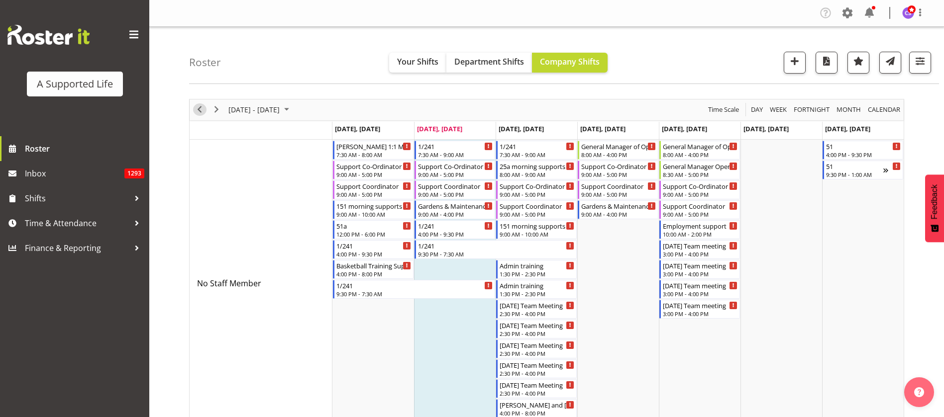
click at [200, 108] on span "Previous" at bounding box center [200, 109] width 12 height 12
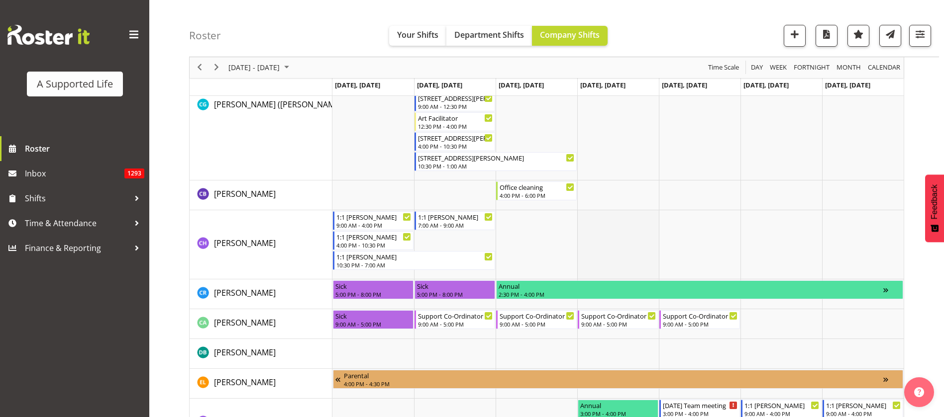
scroll to position [1642, 0]
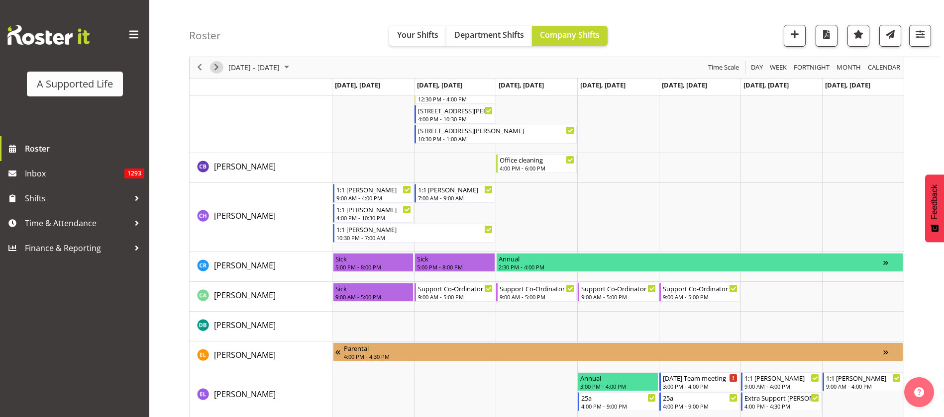
click at [219, 68] on span "Next" at bounding box center [216, 68] width 12 height 12
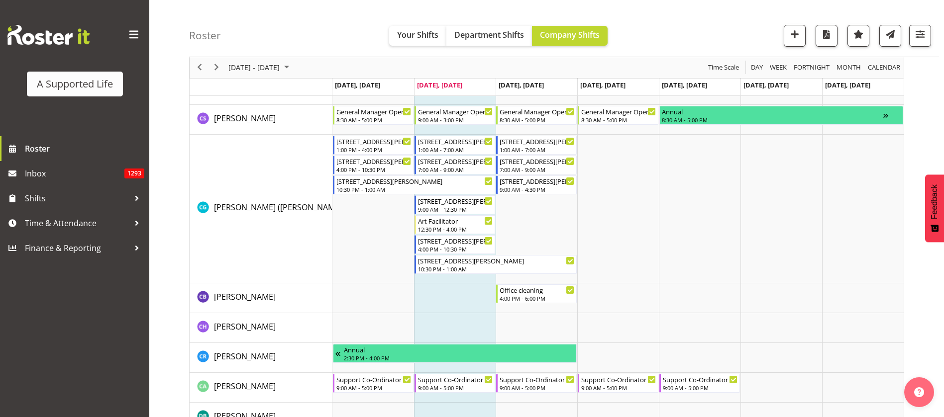
scroll to position [1675, 0]
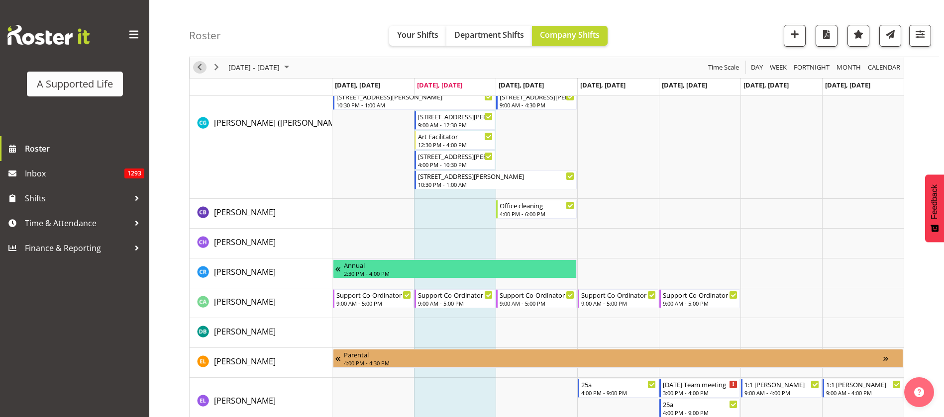
drag, startPoint x: 202, startPoint y: 68, endPoint x: 283, endPoint y: 184, distance: 141.2
click at [202, 68] on span "Previous" at bounding box center [200, 68] width 12 height 12
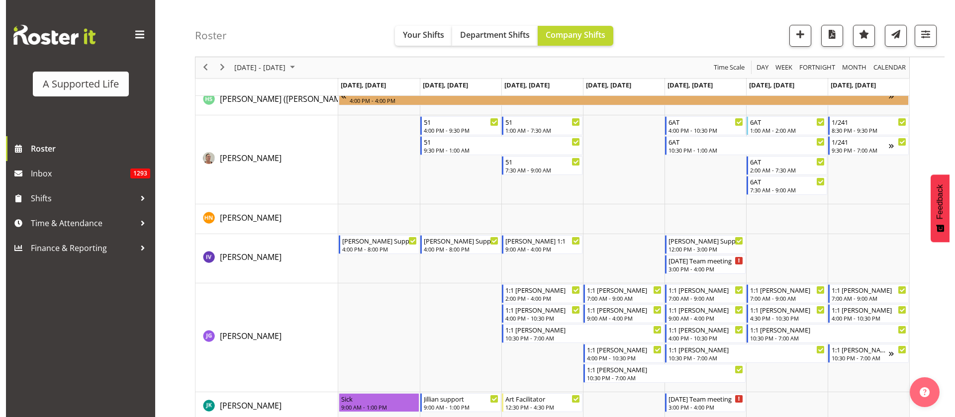
scroll to position [2421, 0]
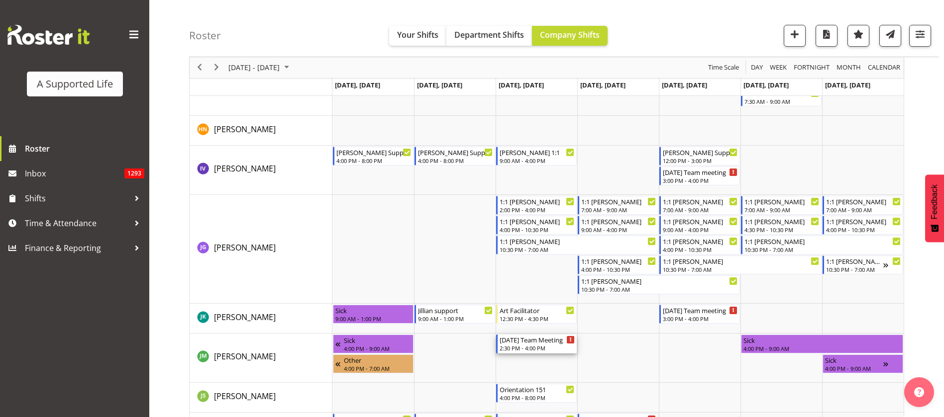
click at [547, 349] on div "2:30 PM - 4:00 PM" at bounding box center [537, 348] width 75 height 8
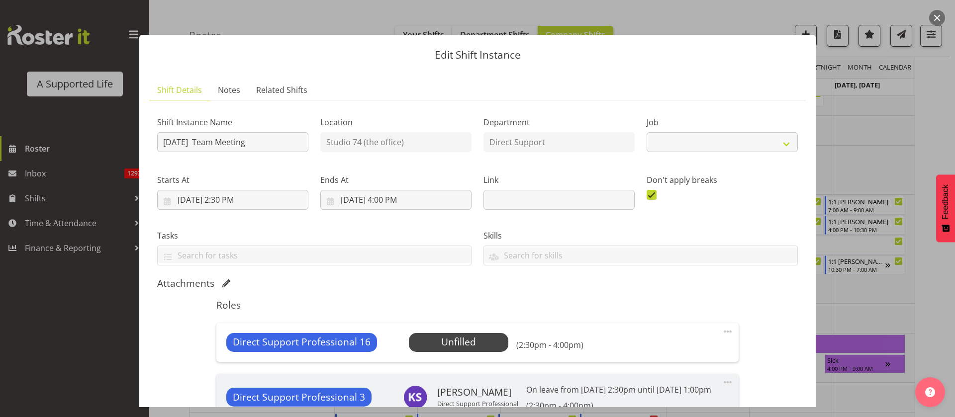
select select "4112"
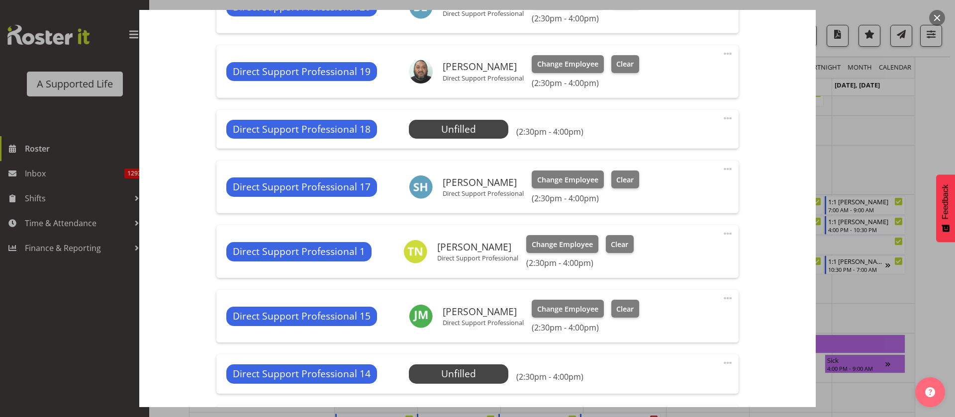
scroll to position [1045, 0]
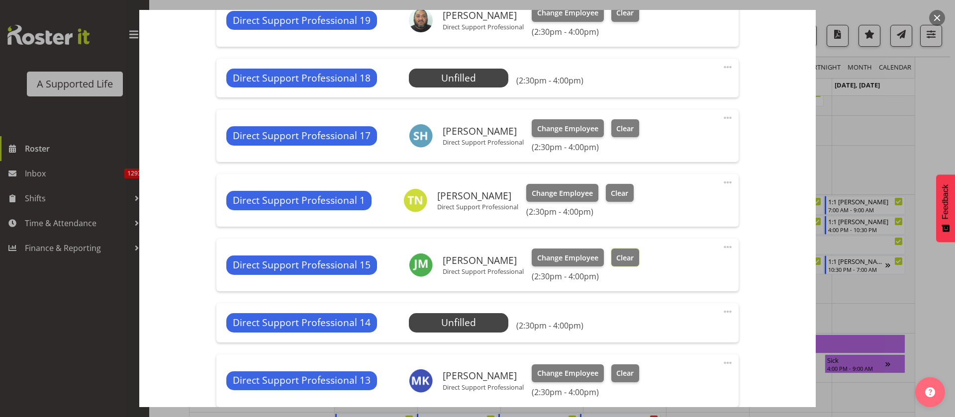
click at [635, 267] on button "Clear" at bounding box center [625, 258] width 28 height 18
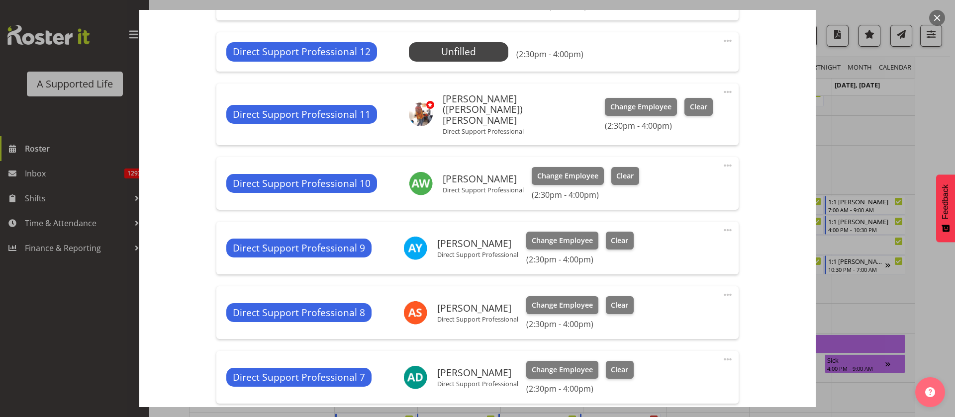
scroll to position [1785, 0]
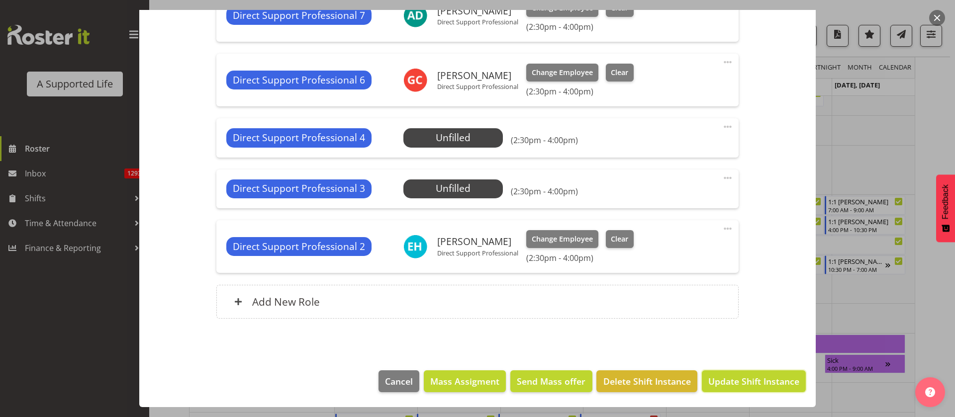
click at [729, 380] on span "Update Shift Instance" at bounding box center [753, 381] width 91 height 13
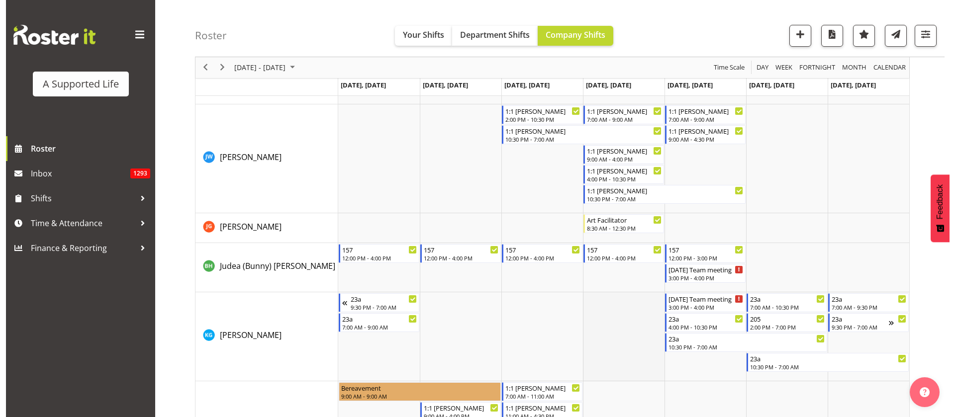
scroll to position [2889, 0]
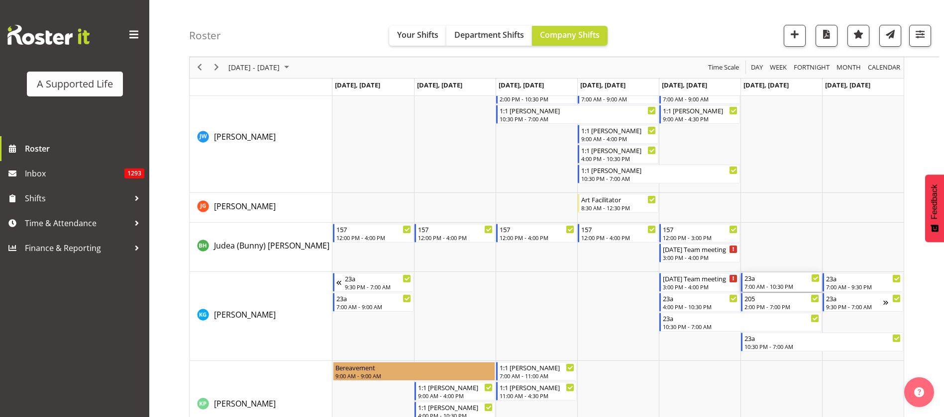
click at [803, 288] on div "7:00 AM - 10:30 PM" at bounding box center [781, 287] width 75 height 8
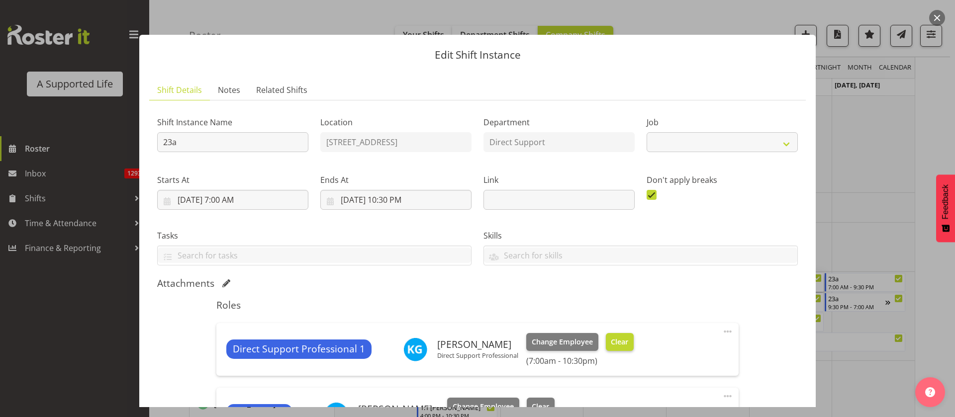
select select "4112"
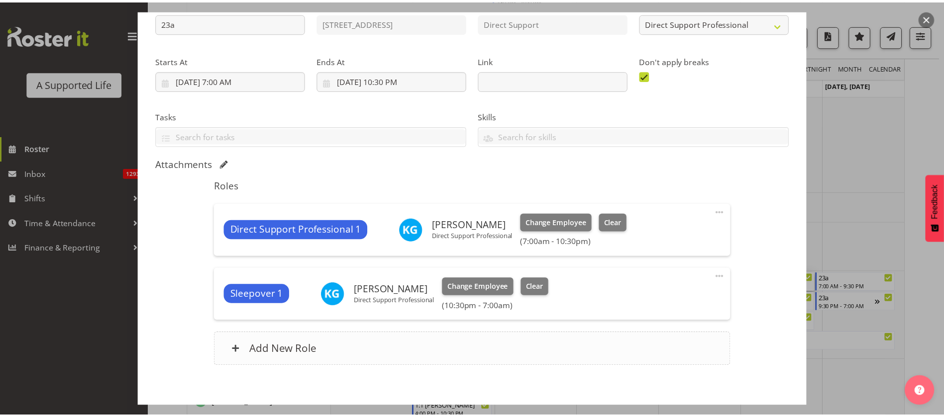
scroll to position [168, 0]
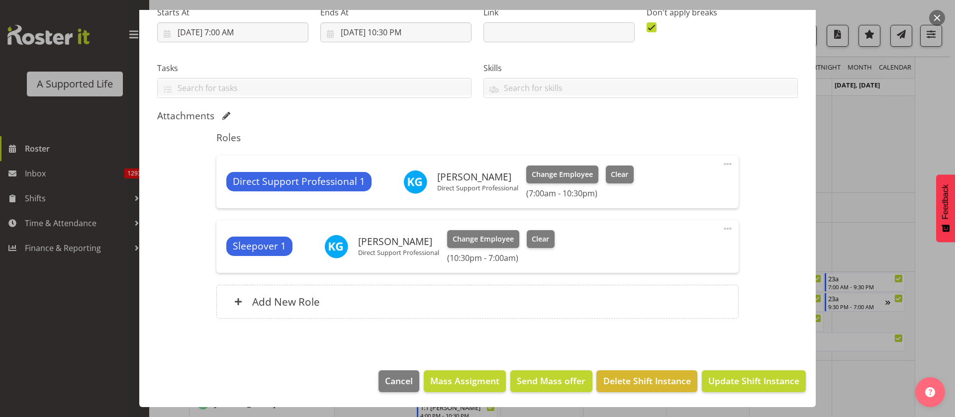
click at [886, 217] on div at bounding box center [477, 208] width 955 height 417
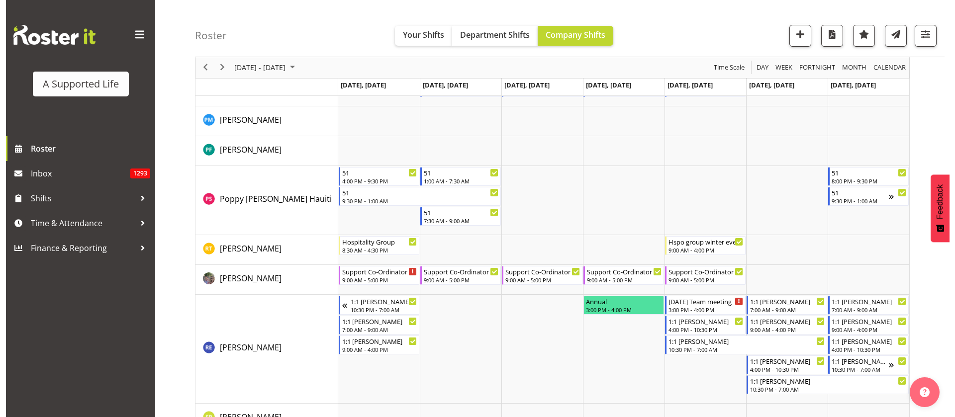
scroll to position [4456, 0]
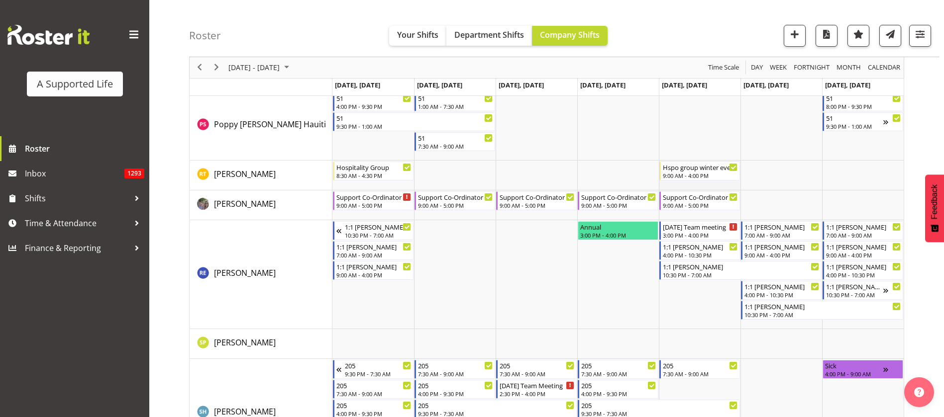
click at [695, 185] on td "Timeline Week of August 5, 2025" at bounding box center [700, 176] width 82 height 30
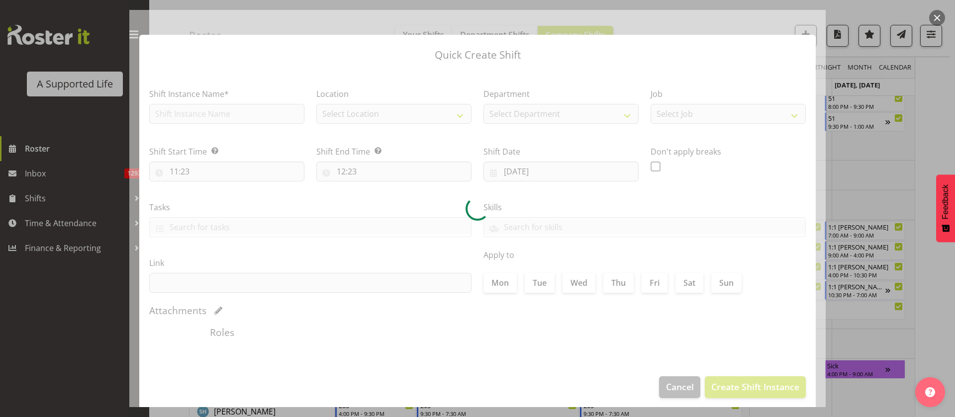
type input "[DATE]"
checkbox input "true"
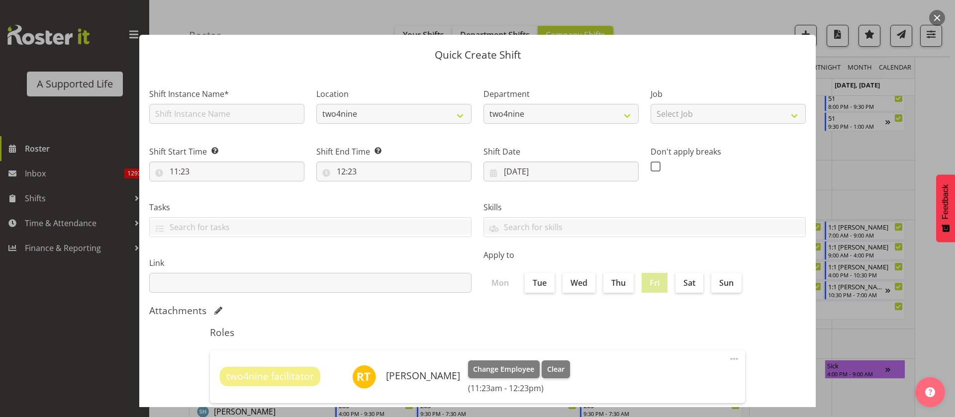
click at [853, 166] on div at bounding box center [477, 208] width 955 height 417
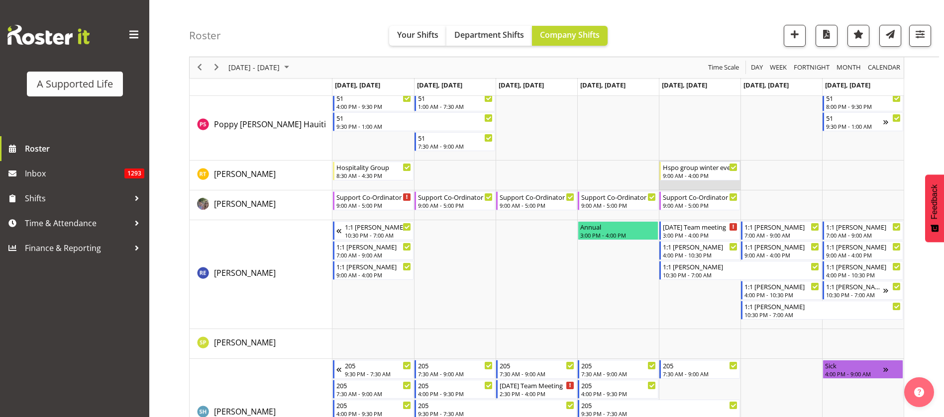
click at [697, 186] on td "Timeline Week of August 5, 2025" at bounding box center [700, 176] width 82 height 30
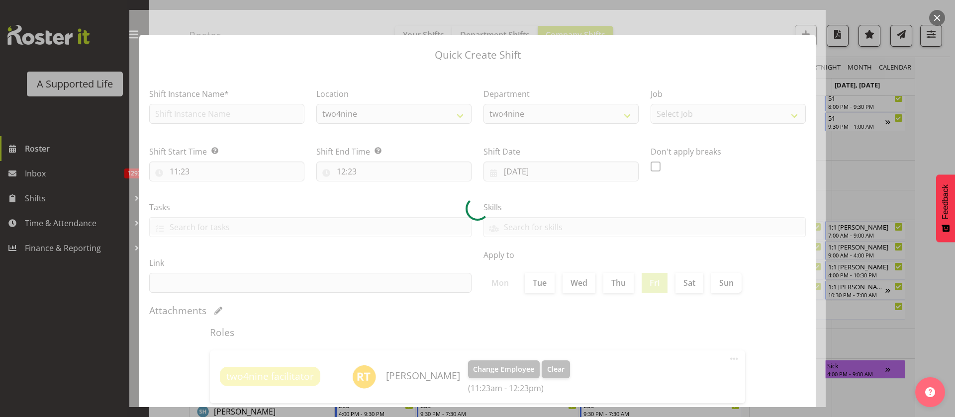
type input "[DATE]"
checkbox input "true"
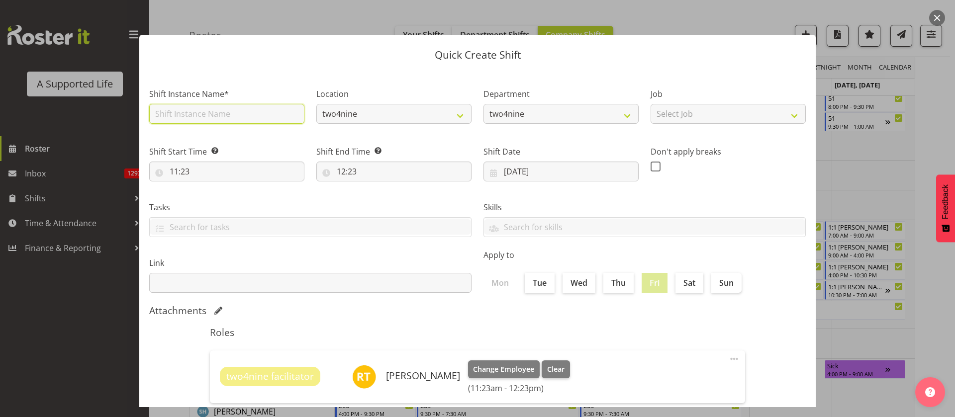
click at [195, 118] on input "text" at bounding box center [226, 114] width 155 height 20
type input "Event help"
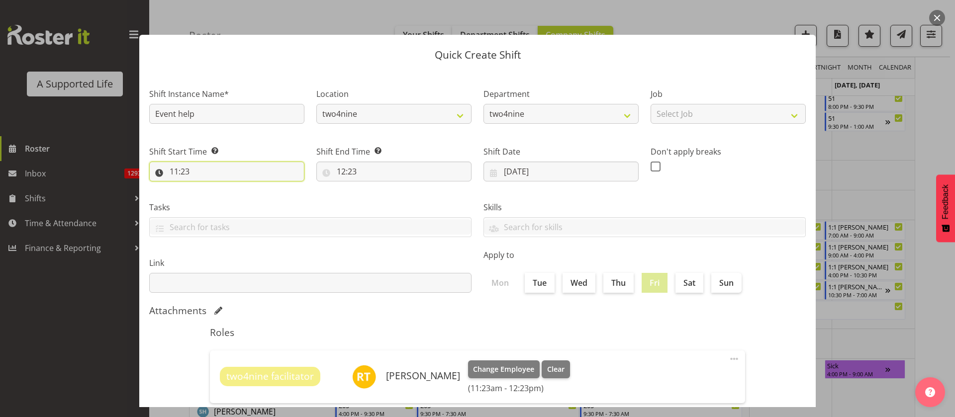
click at [190, 174] on input "11:23" at bounding box center [226, 172] width 155 height 20
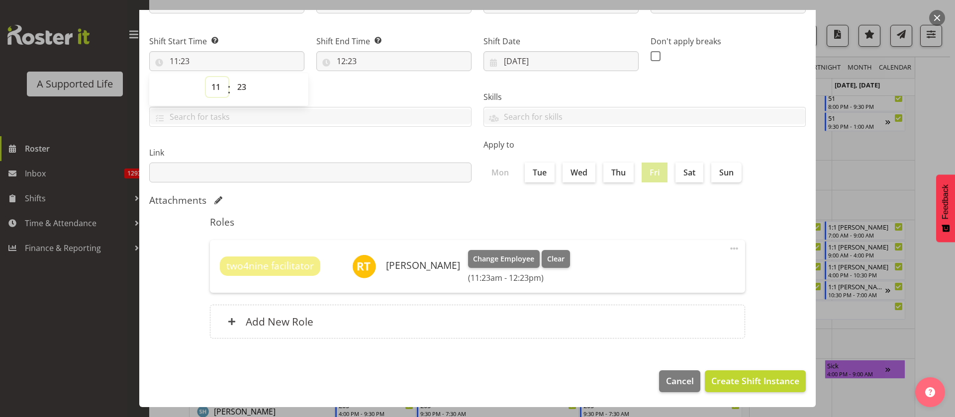
click at [212, 90] on select "00 01 02 03 04 05 06 07 08 09 10 11 12 13 14 15 16 17 18 19 20 21 22 23" at bounding box center [217, 87] width 22 height 20
select select "0"
click at [206, 77] on select "00 01 02 03 04 05 06 07 08 09 10 11 12 13 14 15 16 17 18 19 20 21 22 23" at bounding box center [217, 87] width 22 height 20
type input "00:23"
click at [240, 89] on select "00 01 02 03 04 05 06 07 08 09 10 11 12 13 14 15 16 17 18 19 20 21 22 23 24 25 2…" at bounding box center [243, 87] width 22 height 20
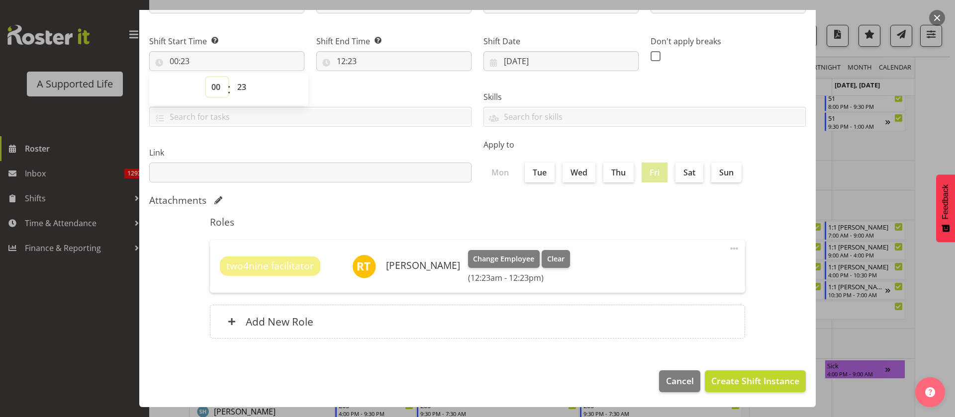
click at [212, 88] on select "00 01 02 03 04 05 06 07 08 09 10 11 12 13 14 15 16 17 18 19 20 21 22 23" at bounding box center [217, 87] width 22 height 20
select select "16"
click at [206, 77] on select "00 01 02 03 04 05 06 07 08 09 10 11 12 13 14 15 16 17 18 19 20 21 22 23" at bounding box center [217, 87] width 22 height 20
type input "16:23"
click at [238, 87] on select "00 01 02 03 04 05 06 07 08 09 10 11 12 13 14 15 16 17 18 19 20 21 22 23 24 25 2…" at bounding box center [243, 87] width 22 height 20
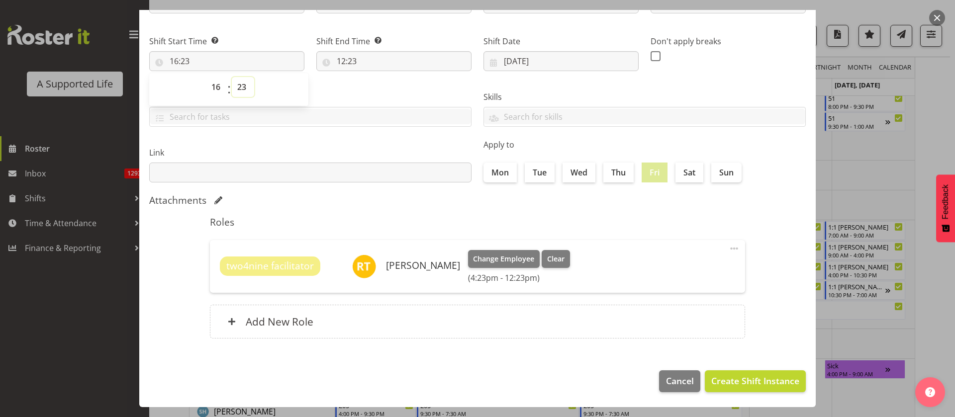
select select "0"
click at [232, 77] on select "00 01 02 03 04 05 06 07 08 09 10 11 12 13 14 15 16 17 18 19 20 21 22 23 24 25 2…" at bounding box center [243, 87] width 22 height 20
type input "16:00"
click at [359, 59] on input "12:23" at bounding box center [393, 61] width 155 height 20
click at [380, 89] on select "00 01 02 03 04 05 06 07 08 09 10 11 12 13 14 15 16 17 18 19 20 21 22 23" at bounding box center [384, 87] width 22 height 20
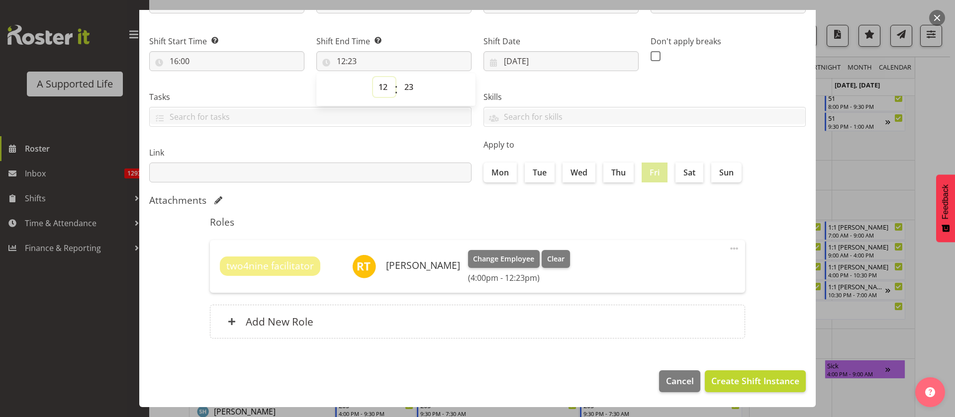
select select "17"
click at [373, 77] on select "00 01 02 03 04 05 06 07 08 09 10 11 12 13 14 15 16 17 18 19 20 21 22 23" at bounding box center [384, 87] width 22 height 20
type input "17:23"
click at [404, 83] on select "00 01 02 03 04 05 06 07 08 09 10 11 12 13 14 15 16 17 18 19 20 21 22 23 24 25 2…" at bounding box center [410, 87] width 22 height 20
select select "0"
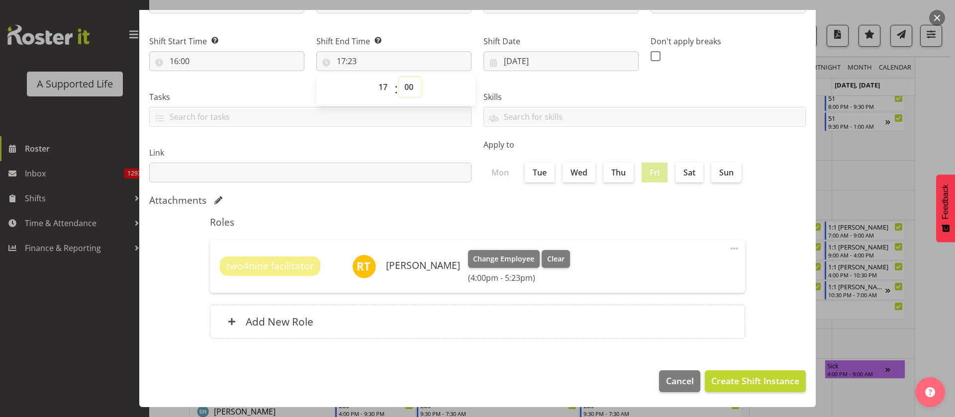
click at [399, 77] on select "00 01 02 03 04 05 06 07 08 09 10 11 12 13 14 15 16 17 18 19 20 21 22 23 24 25 2…" at bounding box center [410, 87] width 22 height 20
type input "17:00"
click at [740, 373] on button "Create Shift Instance" at bounding box center [755, 382] width 101 height 22
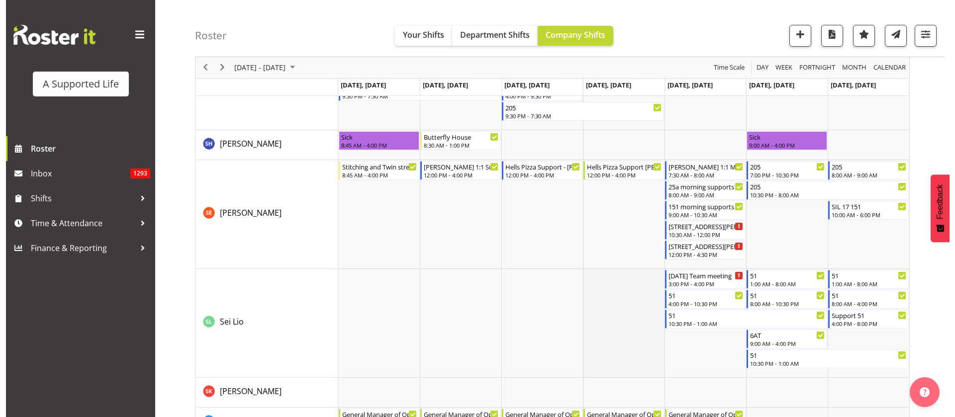
scroll to position [4875, 0]
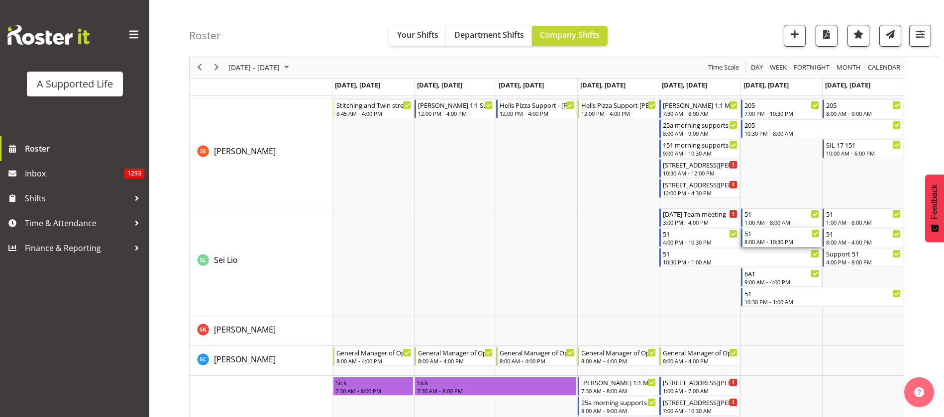
click at [797, 245] on div "8:00 AM - 10:30 PM" at bounding box center [781, 242] width 75 height 8
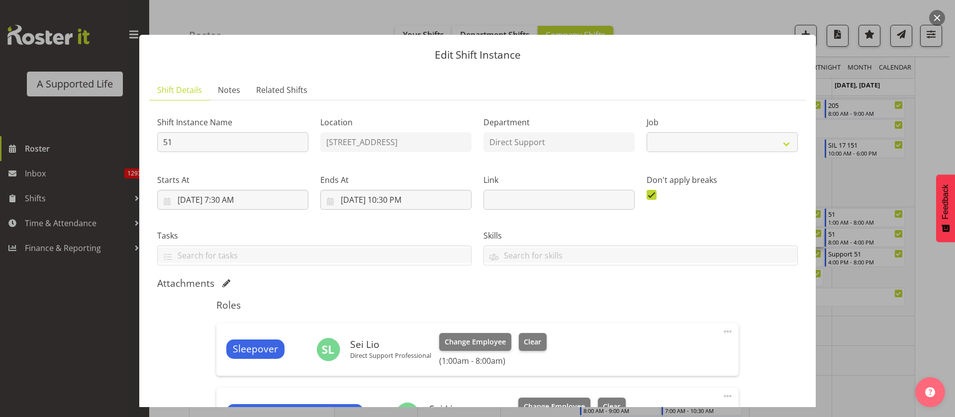
select select "4112"
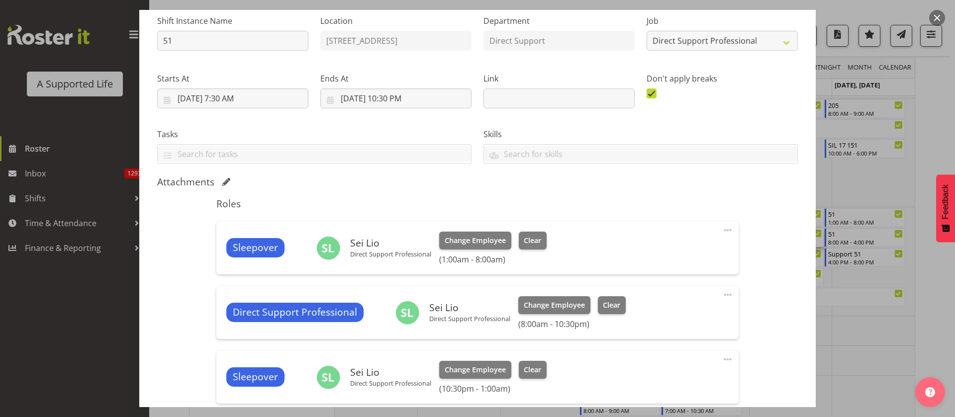
scroll to position [224, 0]
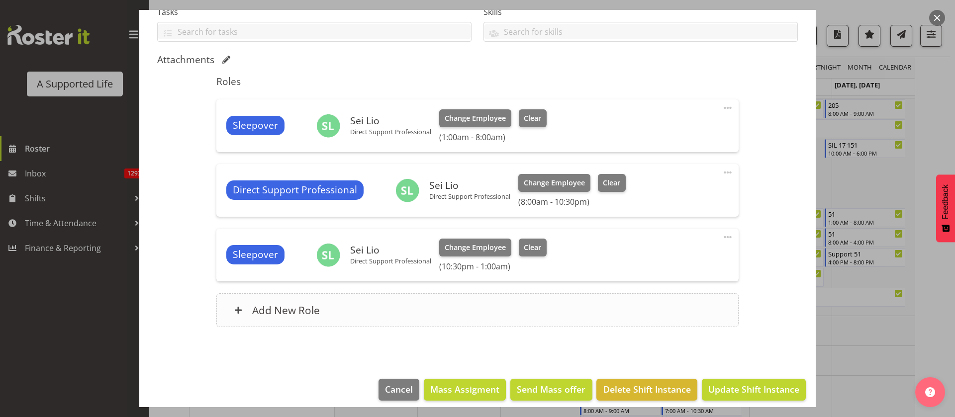
click at [552, 308] on div "Add New Role" at bounding box center [477, 311] width 522 height 34
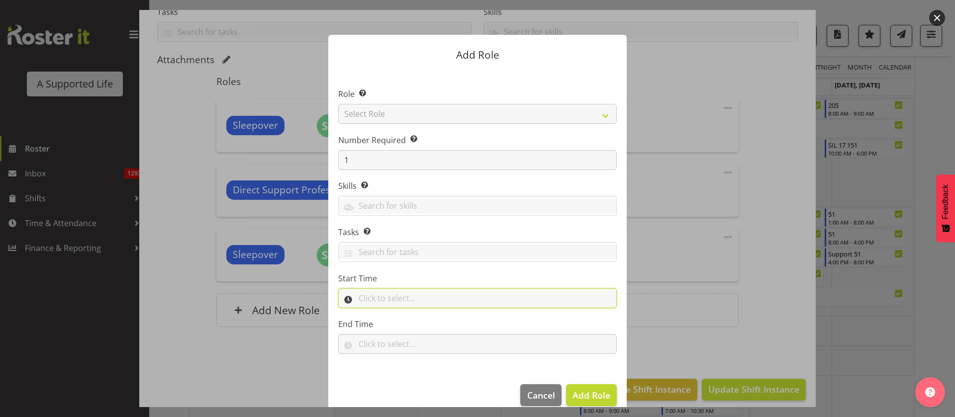
click at [391, 300] on input "text" at bounding box center [477, 299] width 279 height 20
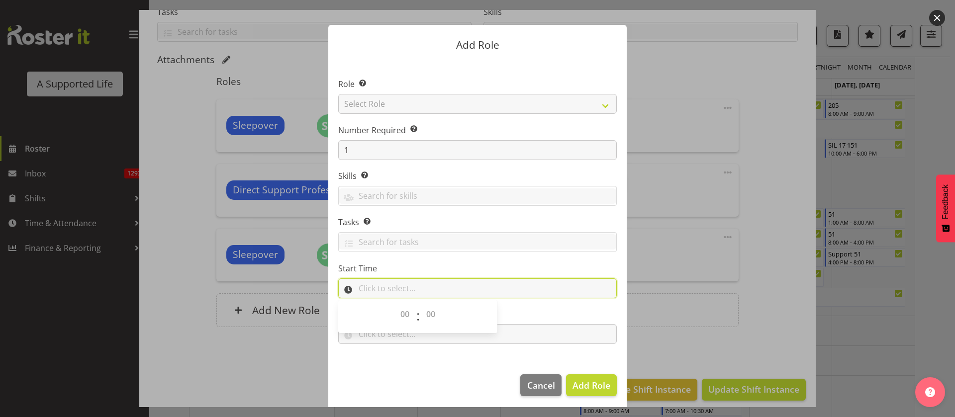
scroll to position [14, 0]
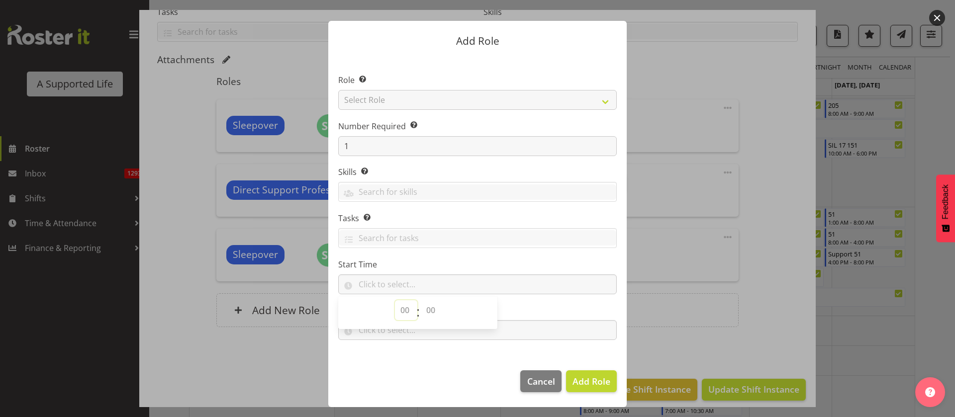
drag, startPoint x: 398, startPoint y: 312, endPoint x: 403, endPoint y: 310, distance: 5.2
click at [398, 312] on select "00 00 01 02 03 04 05 06 07 08 09 10 11 12 13 14 15 16 17 18 19 20 21 22 23" at bounding box center [406, 311] width 22 height 20
select select "9"
click at [395, 301] on select "00 00 01 02 03 04 05 06 07 08 09 10 11 12 13 14 15 16 17 18 19 20 21 22 23" at bounding box center [406, 311] width 22 height 20
click at [429, 306] on select "00 00 01 02 03 04 05 06 07 08 09 10 11 12 13 14 15 16 17 18 19 20 21 22 23 24 2…" at bounding box center [432, 311] width 22 height 20
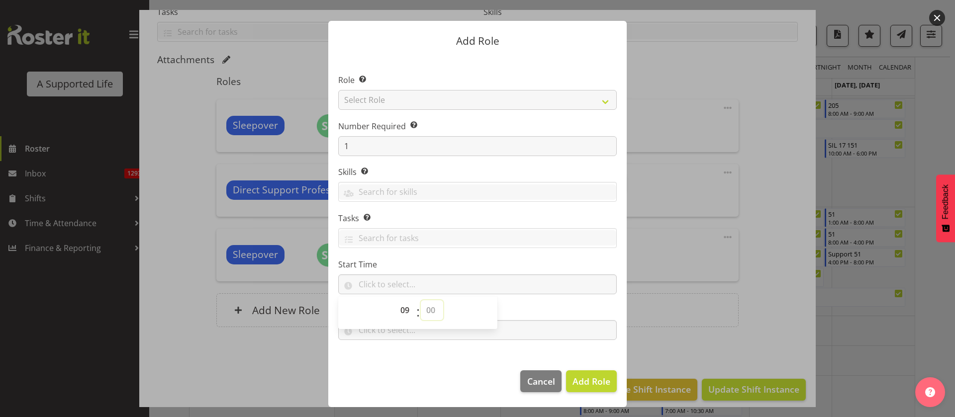
select select "0"
click at [421, 301] on select "00 00 01 02 03 04 05 06 07 08 09 10 11 12 13 14 15 16 17 18 19 20 21 22 23 24 2…" at bounding box center [432, 311] width 22 height 20
type input "09:00"
click at [537, 327] on input "text" at bounding box center [477, 330] width 279 height 20
drag, startPoint x: 398, startPoint y: 354, endPoint x: 394, endPoint y: 347, distance: 7.9
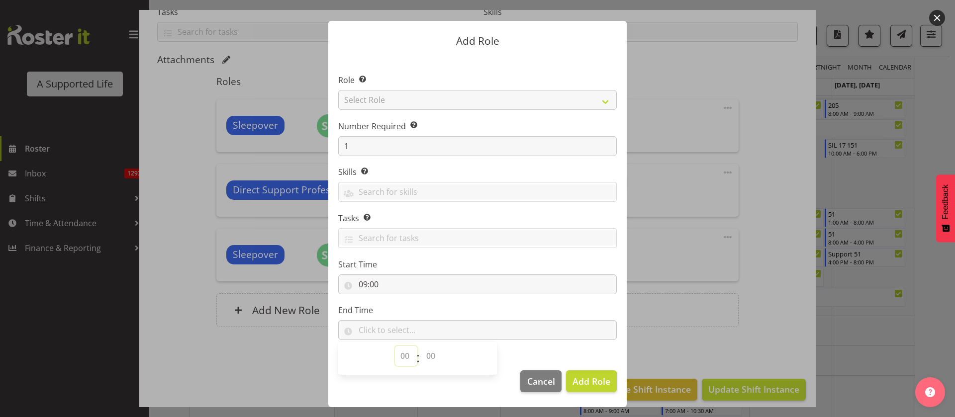
click at [398, 354] on select "00 00 01 02 03 04 05 06 07 08 09 10 11 12 13 14 15 16 17 18 19 20 21 22 23" at bounding box center [406, 356] width 22 height 20
drag, startPoint x: 358, startPoint y: 285, endPoint x: 373, endPoint y: 283, distance: 14.6
click at [358, 284] on input "09:00" at bounding box center [477, 285] width 279 height 20
click at [398, 317] on select "00 01 02 03 04 05 06 07 08 09 10 11 12 13 14 15 16 17 18 19 20 21 22 23" at bounding box center [406, 311] width 22 height 20
select select "16"
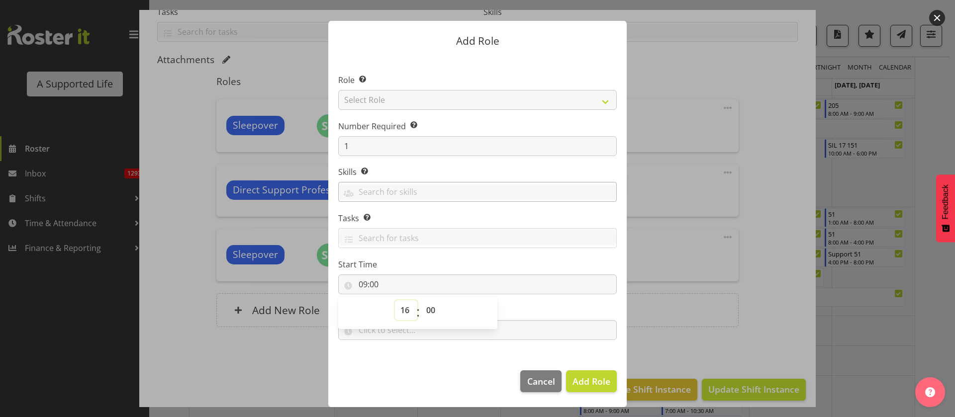
click at [395, 301] on select "00 01 02 03 04 05 06 07 08 09 10 11 12 13 14 15 16 17 18 19 20 21 22 23" at bounding box center [406, 311] width 22 height 20
type input "16:00"
click at [522, 324] on input "text" at bounding box center [477, 330] width 279 height 20
drag, startPoint x: 399, startPoint y: 354, endPoint x: 410, endPoint y: 351, distance: 12.0
click at [399, 354] on select "00 00 01 02 03 04 05 06 07 08 09 10 11 12 13 14 15 16 17 18 19 20 21 22 23" at bounding box center [406, 356] width 22 height 20
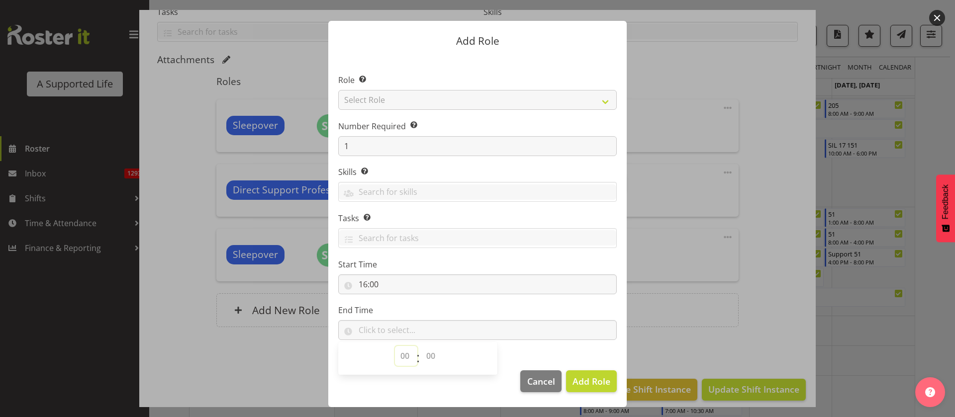
select select "22"
click at [395, 346] on select "00 00 01 02 03 04 05 06 07 08 09 10 11 12 13 14 15 16 17 18 19 20 21 22 23" at bounding box center [406, 356] width 22 height 20
click at [421, 357] on select "00 00 01 02 03 04 05 06 07 08 09 10 11 12 13 14 15 16 17 18 19 20 21 22 23 24 2…" at bounding box center [432, 356] width 22 height 20
select select "30"
click at [421, 346] on select "00 00 01 02 03 04 05 06 07 08 09 10 11 12 13 14 15 16 17 18 19 20 21 22 23 24 2…" at bounding box center [432, 356] width 22 height 20
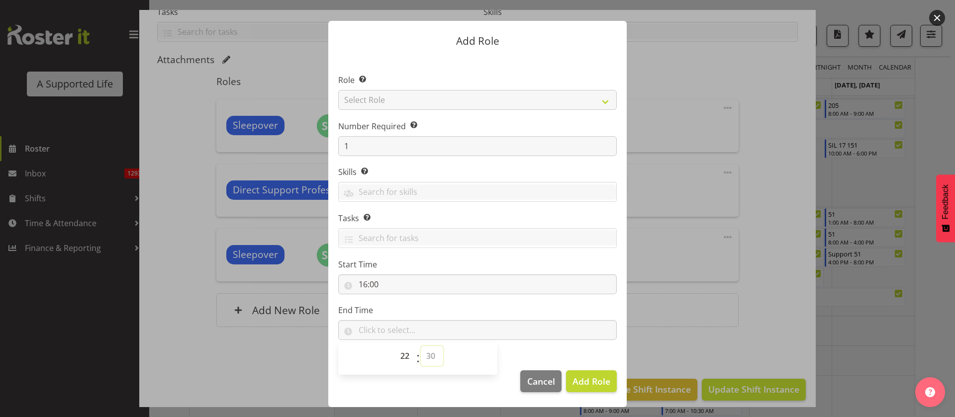
type input "22:30"
click at [583, 380] on span "Add Role" at bounding box center [592, 382] width 38 height 12
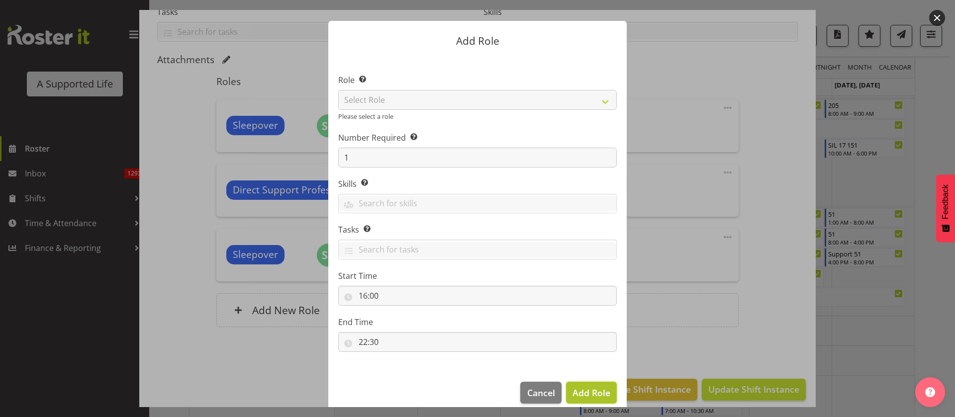
click at [584, 393] on span "Add Role" at bounding box center [592, 393] width 38 height 12
click at [597, 391] on span "Add Role" at bounding box center [592, 393] width 38 height 12
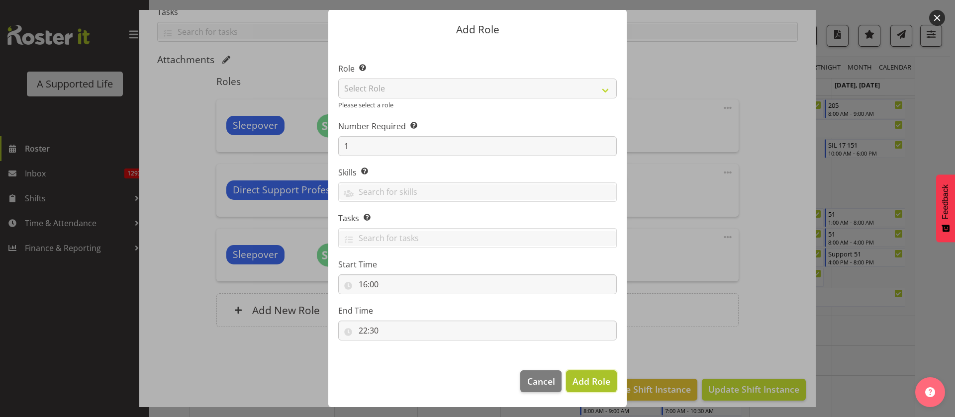
click at [584, 376] on span "Add Role" at bounding box center [592, 382] width 38 height 12
click at [404, 86] on select "Select Role Accounts and Payroll Admin Support Aspirations & Support Facilitato…" at bounding box center [477, 89] width 279 height 20
select select "519"
click at [338, 90] on select "Select Role Accounts and Payroll Admin Support Aspirations & Support Facilitato…" at bounding box center [477, 89] width 279 height 20
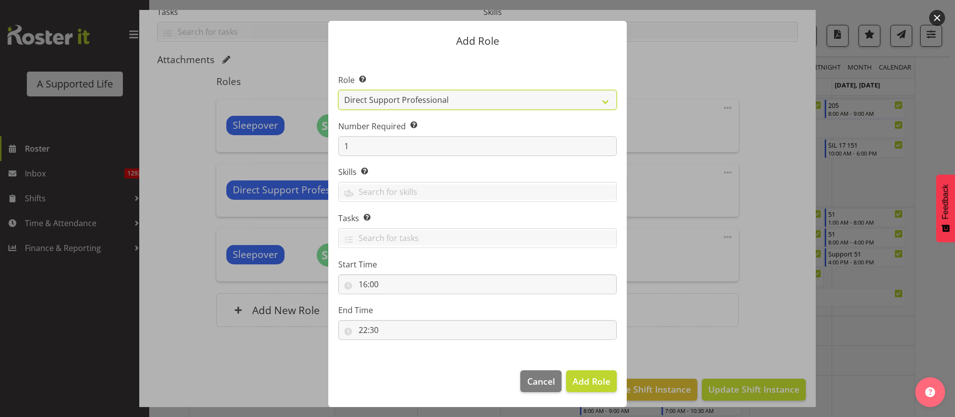
scroll to position [14, 0]
click at [582, 384] on span "Add Role" at bounding box center [592, 382] width 38 height 12
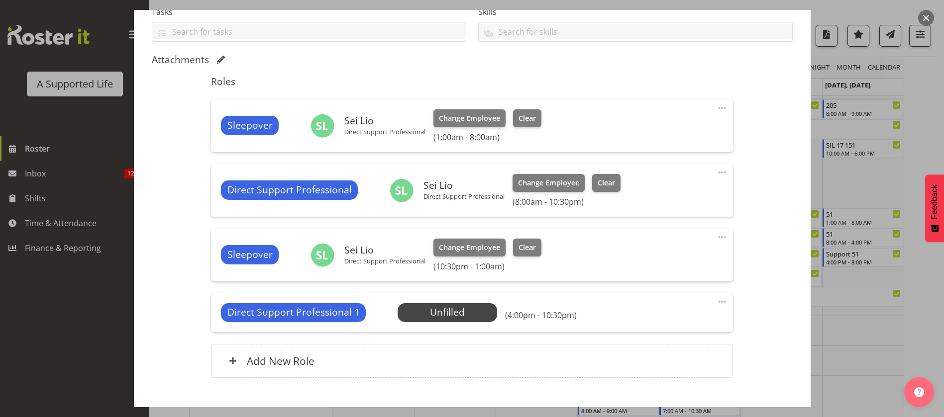
click at [716, 173] on span at bounding box center [722, 173] width 12 height 12
click at [679, 194] on link "Edit" at bounding box center [680, 195] width 96 height 18
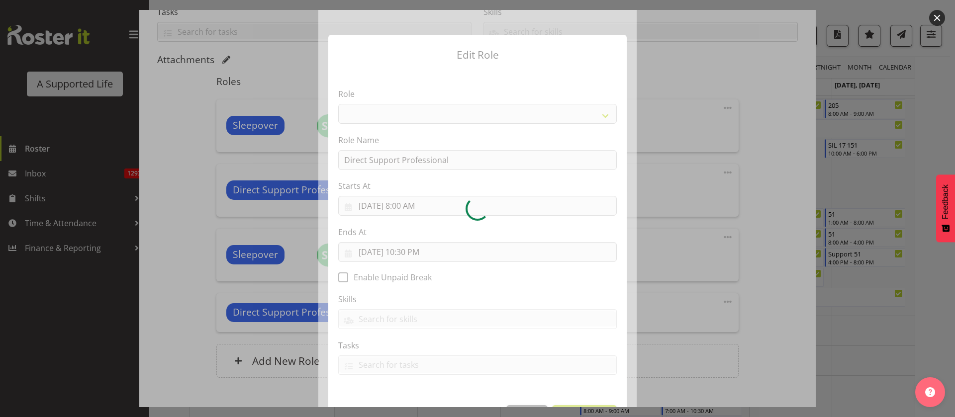
select select "519"
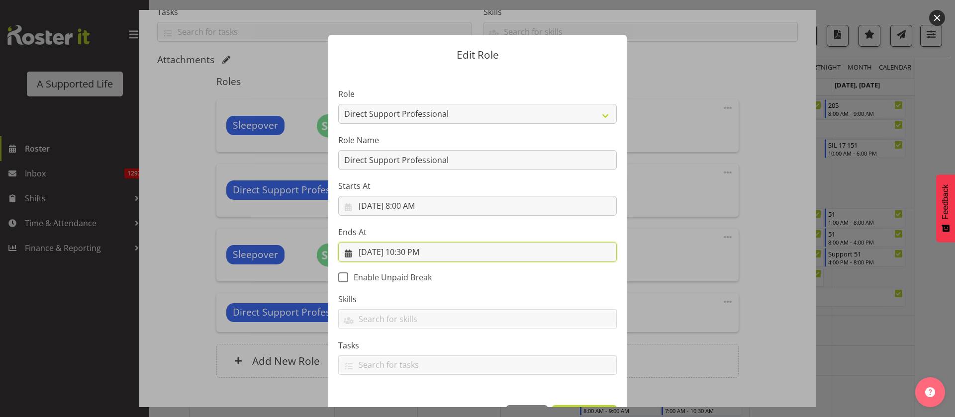
click at [405, 253] on input "[DATE] 10:30 PM" at bounding box center [477, 252] width 279 height 20
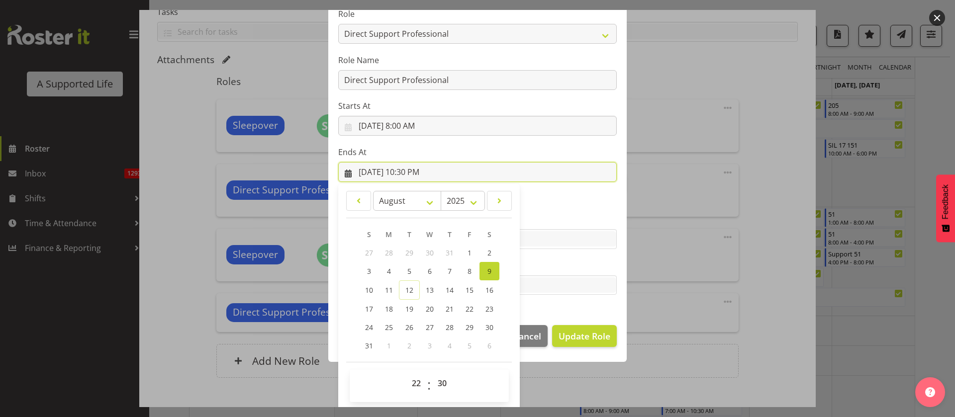
scroll to position [82, 0]
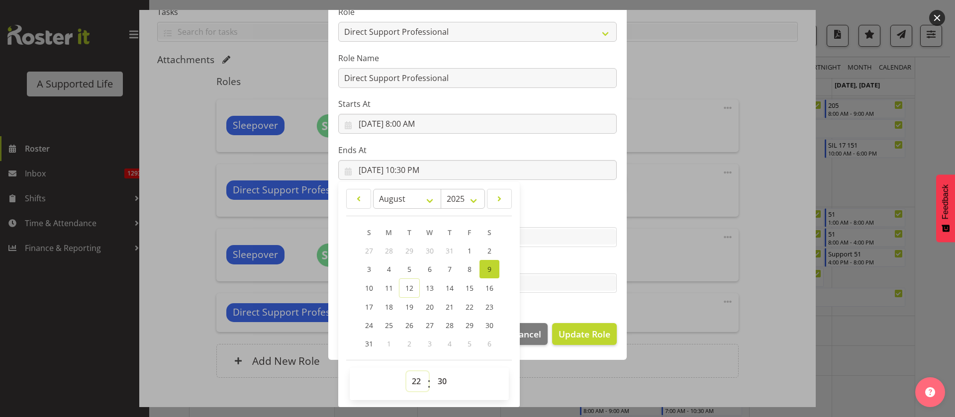
drag, startPoint x: 414, startPoint y: 379, endPoint x: 417, endPoint y: 373, distance: 7.3
click at [413, 379] on select "00 01 02 03 04 05 06 07 08 09 10 11 12 13 14 15 16 17 18 19 20 21 22 23" at bounding box center [417, 382] width 22 height 20
select select "9"
click at [406, 372] on select "00 01 02 03 04 05 06 07 08 09 10 11 12 13 14 15 16 17 18 19 20 21 22 23" at bounding box center [417, 382] width 22 height 20
type input "[DATE] 9:30 AM"
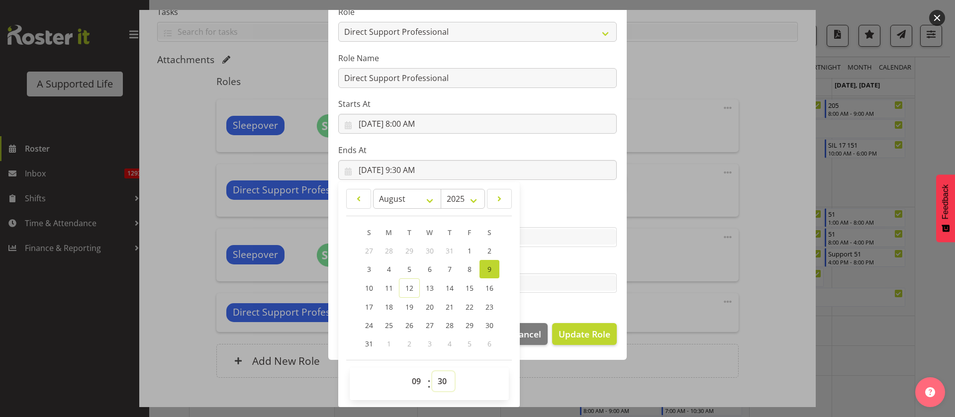
click at [434, 385] on select "00 01 02 03 04 05 06 07 08 09 10 11 12 13 14 15 16 17 18 19 20 21 22 23 24 25 2…" at bounding box center [443, 382] width 22 height 20
select select "0"
click at [432, 372] on select "00 01 02 03 04 05 06 07 08 09 10 11 12 13 14 15 16 17 18 19 20 21 22 23 24 25 2…" at bounding box center [443, 382] width 22 height 20
type input "[DATE] 9:00 AM"
click at [590, 340] on span "Update Role" at bounding box center [585, 334] width 52 height 13
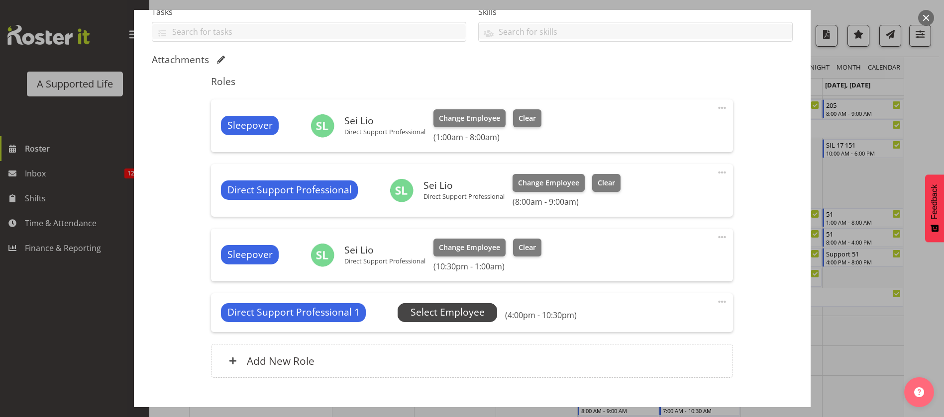
click at [451, 316] on span "Select Employee" at bounding box center [447, 312] width 74 height 14
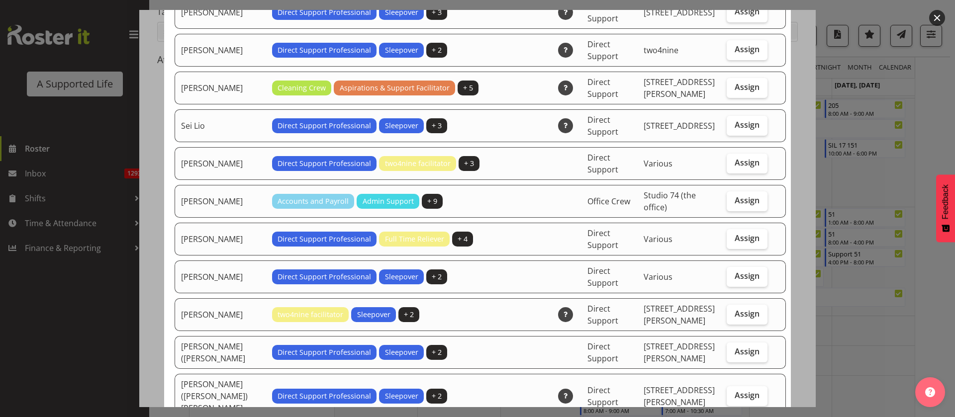
scroll to position [2612, 0]
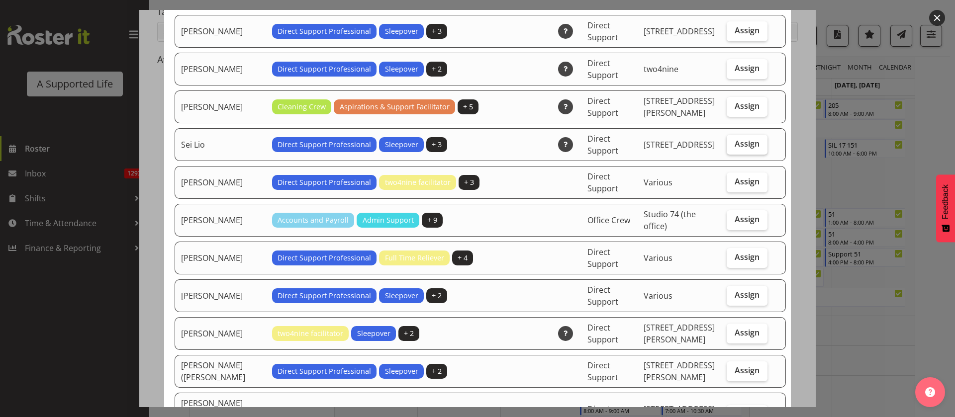
click at [735, 139] on span "Assign" at bounding box center [747, 144] width 25 height 10
click at [727, 141] on input "Assign" at bounding box center [730, 144] width 6 height 6
checkbox input "true"
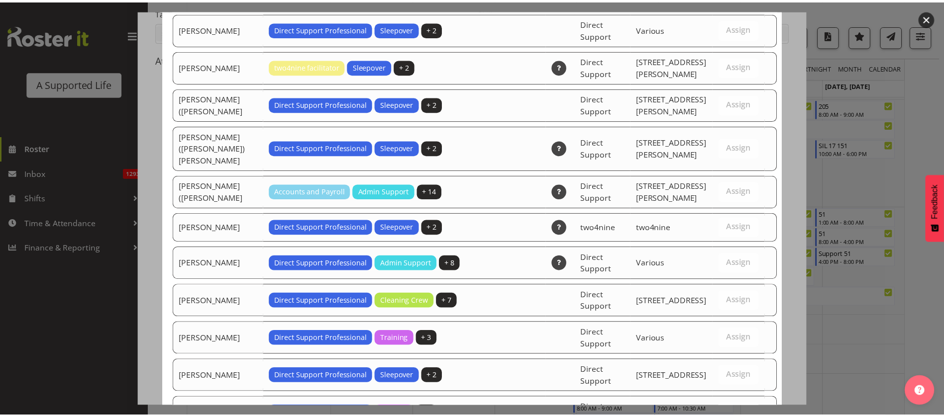
scroll to position [3069, 0]
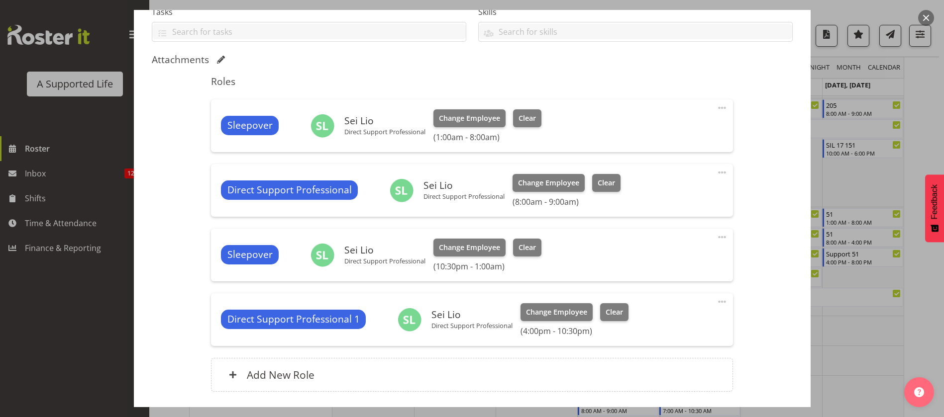
scroll to position [297, 0]
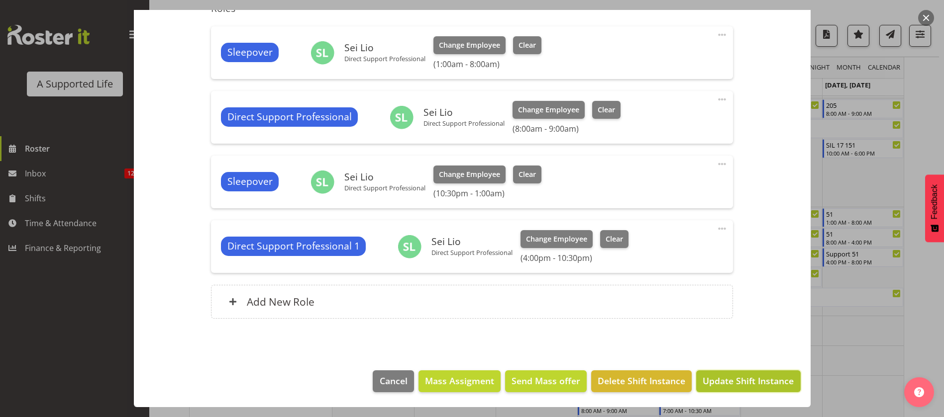
click at [756, 382] on span "Update Shift Instance" at bounding box center [747, 381] width 91 height 13
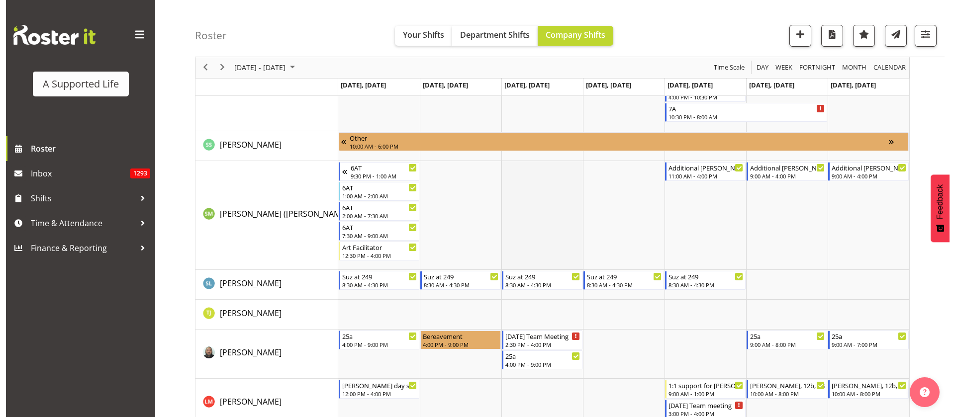
scroll to position [5641, 0]
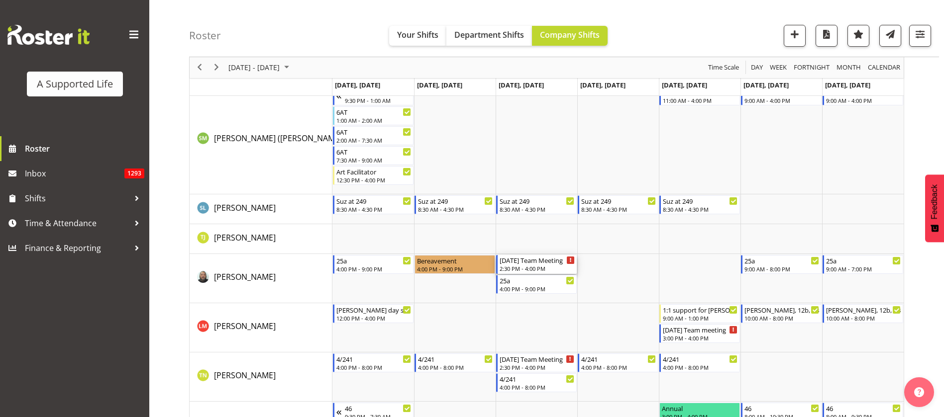
click at [535, 265] on div "2:30 PM - 4:00 PM" at bounding box center [537, 269] width 75 height 8
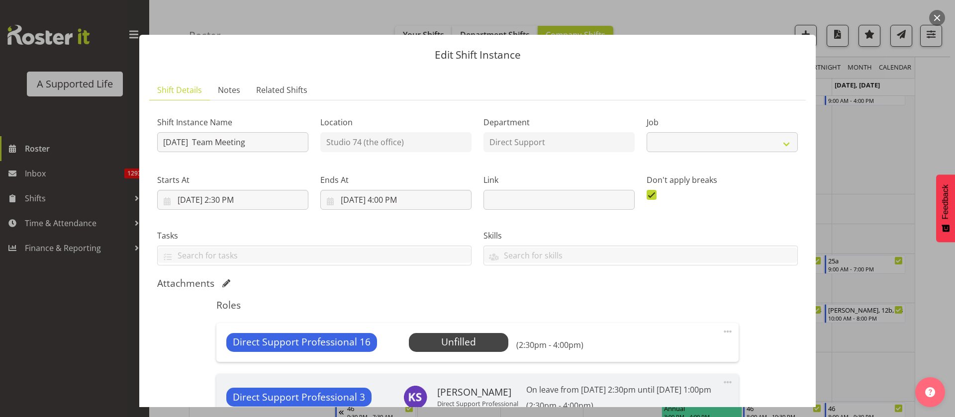
select select "4112"
click at [487, 338] on span "Select Employee" at bounding box center [458, 342] width 74 height 14
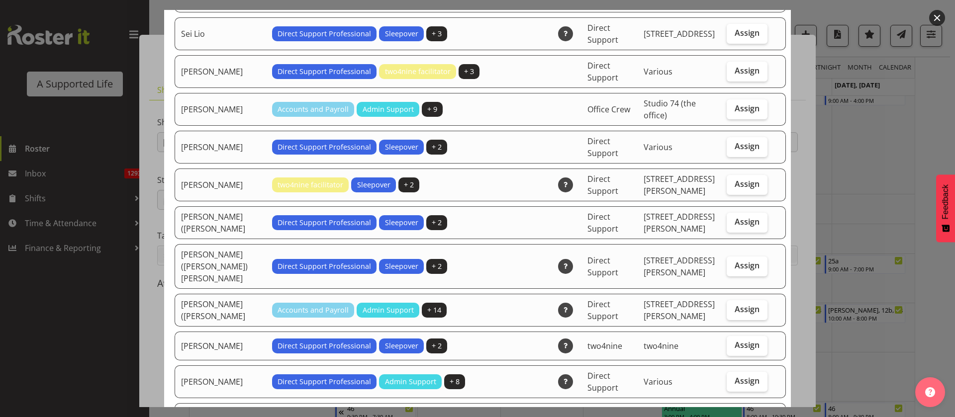
scroll to position [2239, 0]
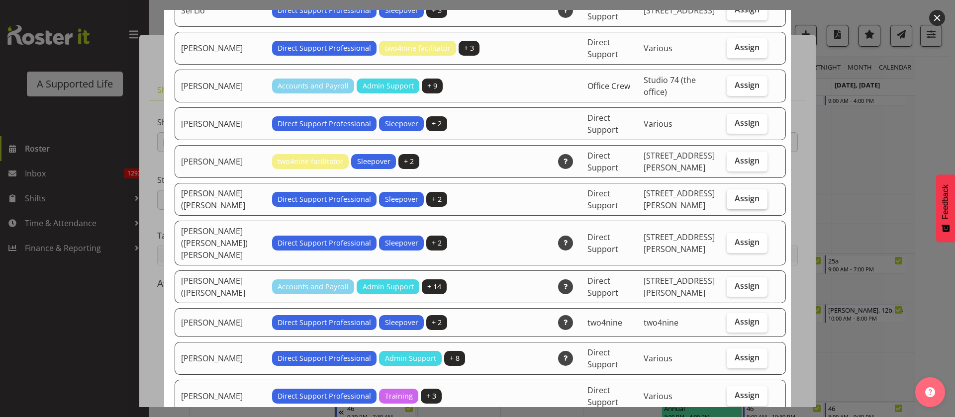
click at [740, 203] on span "Assign" at bounding box center [747, 199] width 25 height 10
click at [733, 202] on input "Assign" at bounding box center [730, 199] width 6 height 6
checkbox input "true"
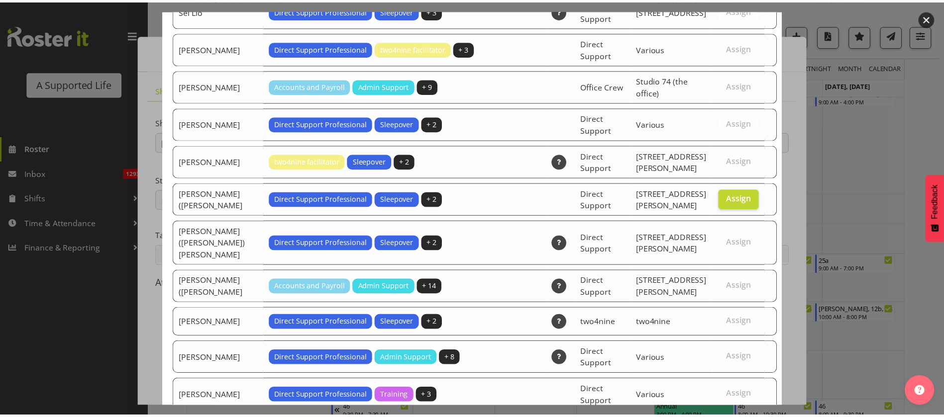
scroll to position [2507, 0]
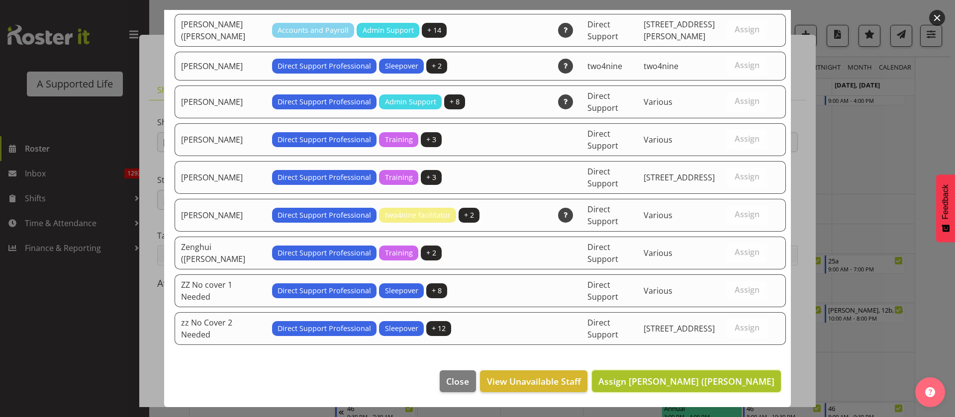
click at [752, 384] on span "Assign [PERSON_NAME] ([PERSON_NAME]" at bounding box center [687, 382] width 176 height 12
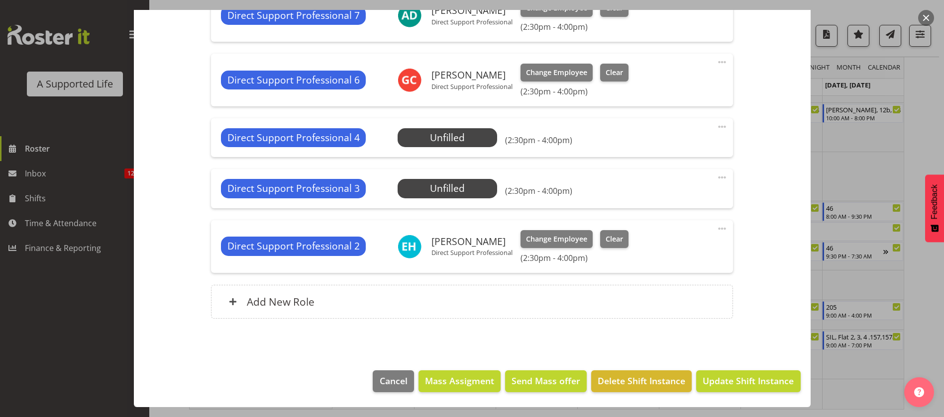
scroll to position [1798, 0]
click at [740, 382] on span "Update Shift Instance" at bounding box center [747, 381] width 91 height 13
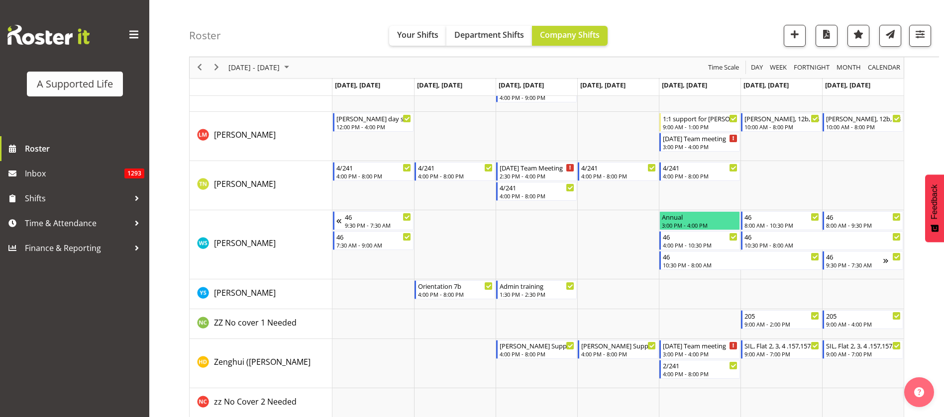
scroll to position [5841, 0]
